Goal: Find specific page/section: Find specific page/section

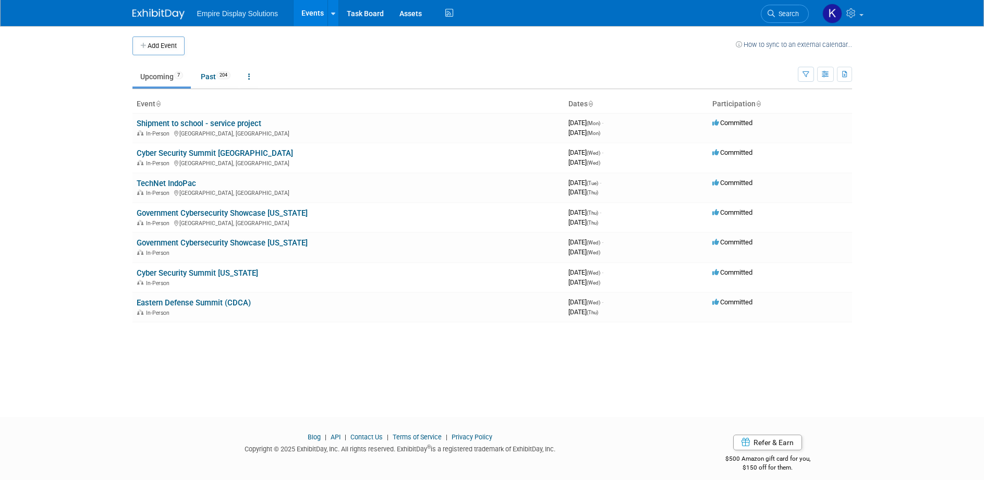
click at [163, 7] on link at bounding box center [164, 9] width 65 height 8
click at [232, 152] on link "Cyber Security Summit [GEOGRAPHIC_DATA]" at bounding box center [215, 153] width 156 height 9
